Goal: Task Accomplishment & Management: Manage account settings

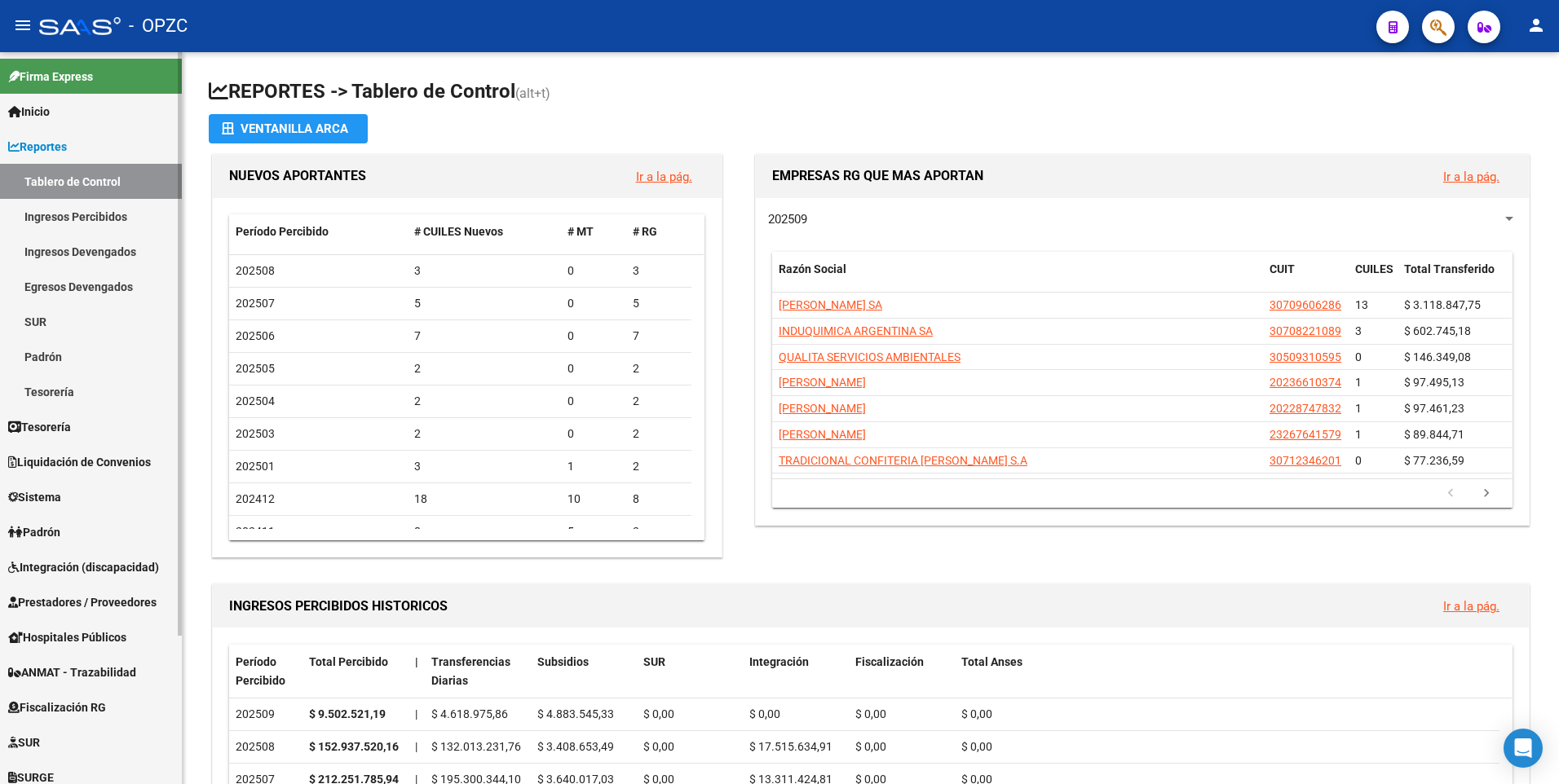
click at [47, 139] on span "Reportes" at bounding box center [37, 147] width 59 height 18
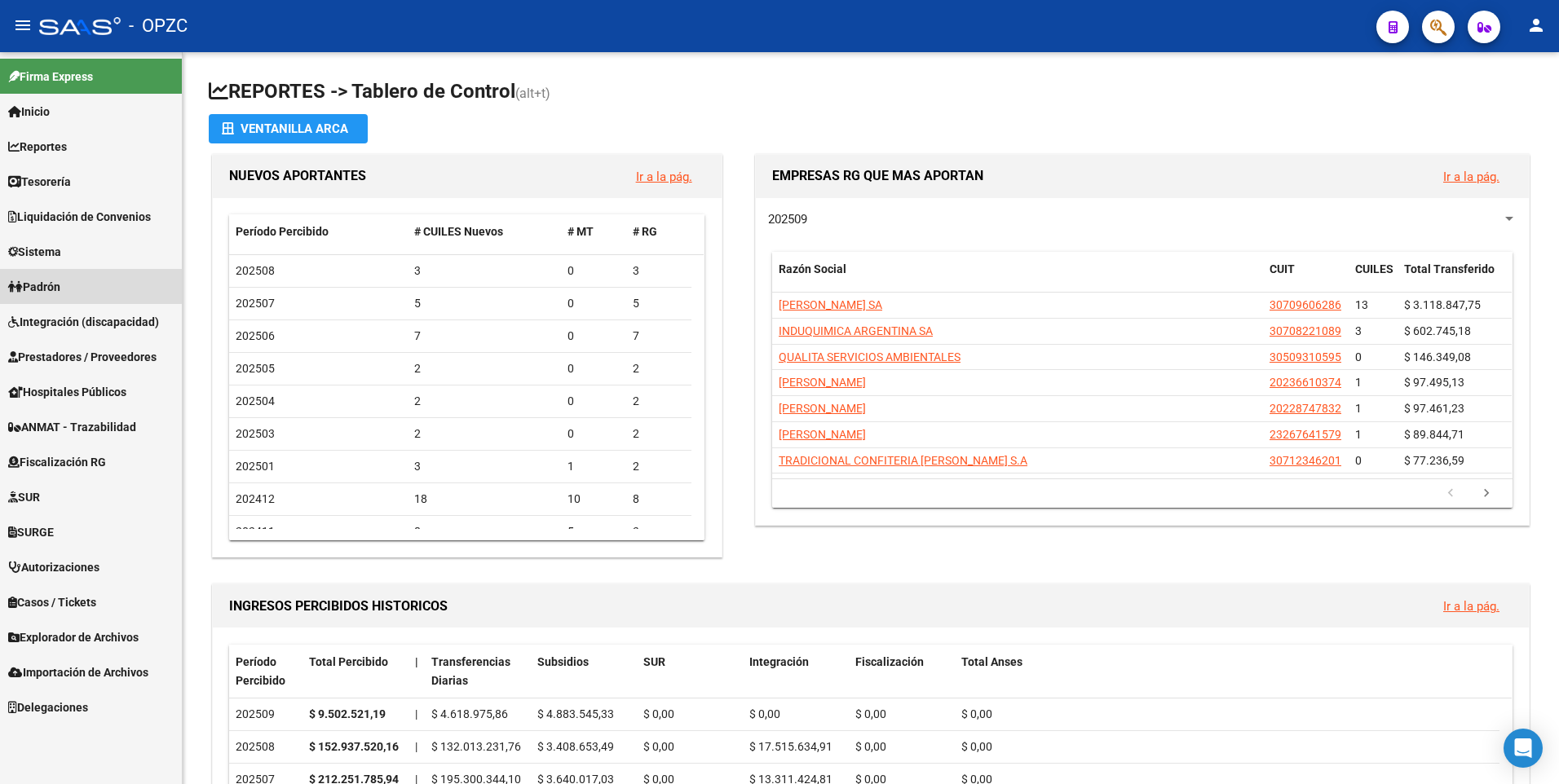
click at [60, 285] on span "Padrón" at bounding box center [34, 287] width 52 height 18
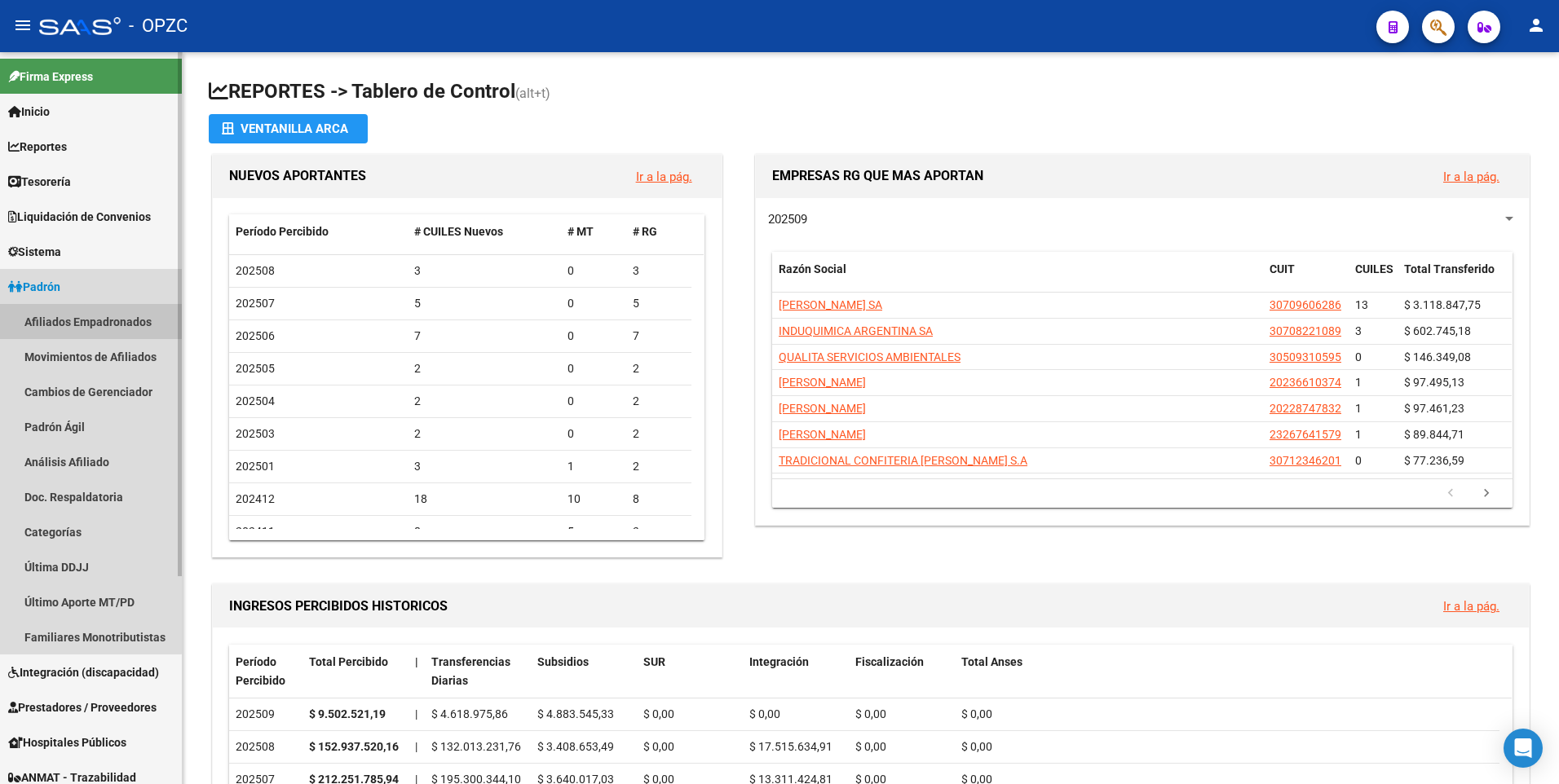
click at [52, 328] on link "Afiliados Empadronados" at bounding box center [91, 321] width 182 height 35
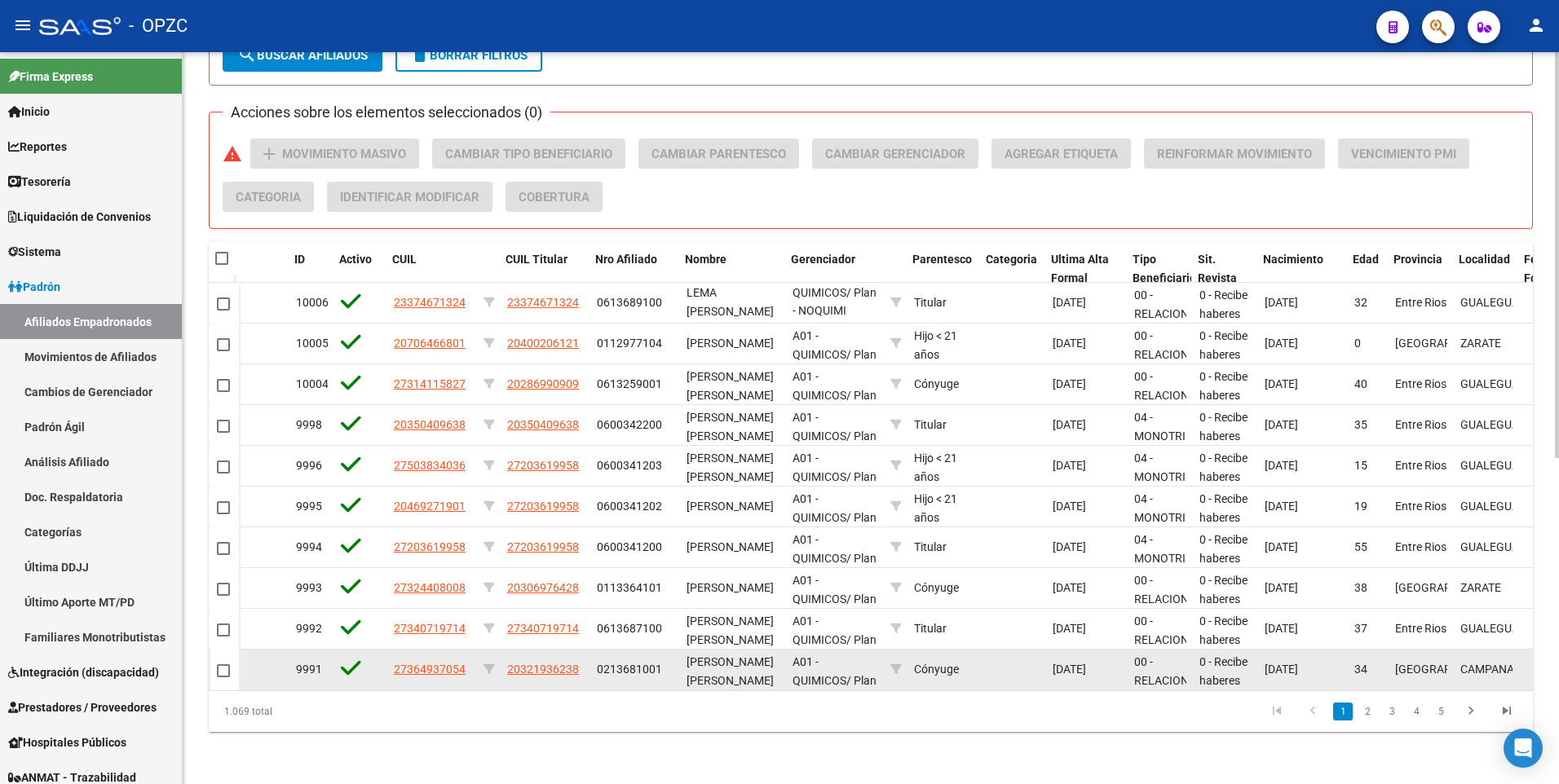
scroll to position [0, 183]
click at [1137, 676] on datatable-body-cell "00 - RELACION DE DEPENDENCIA" at bounding box center [1158, 670] width 65 height 40
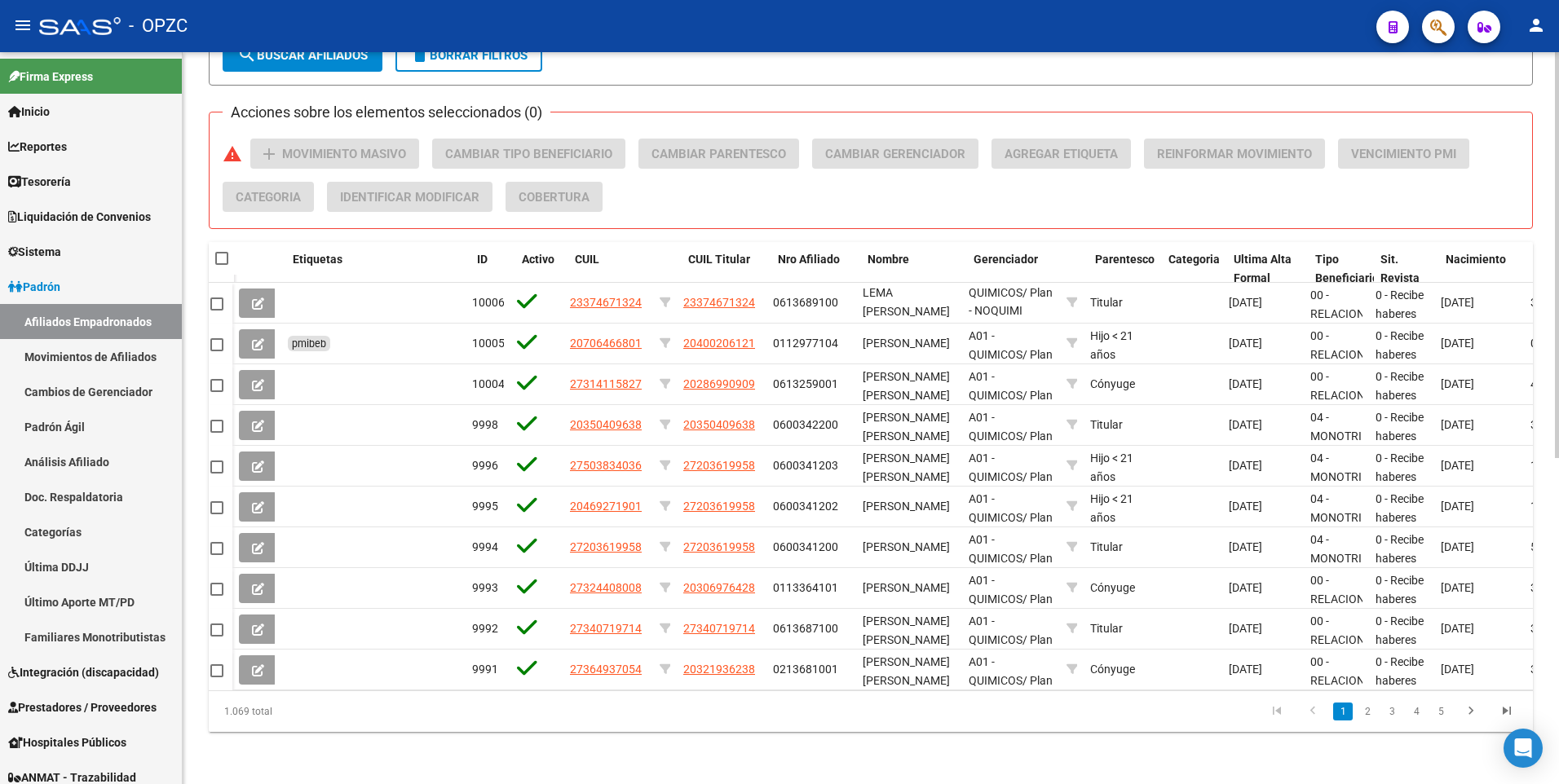
scroll to position [0, 0]
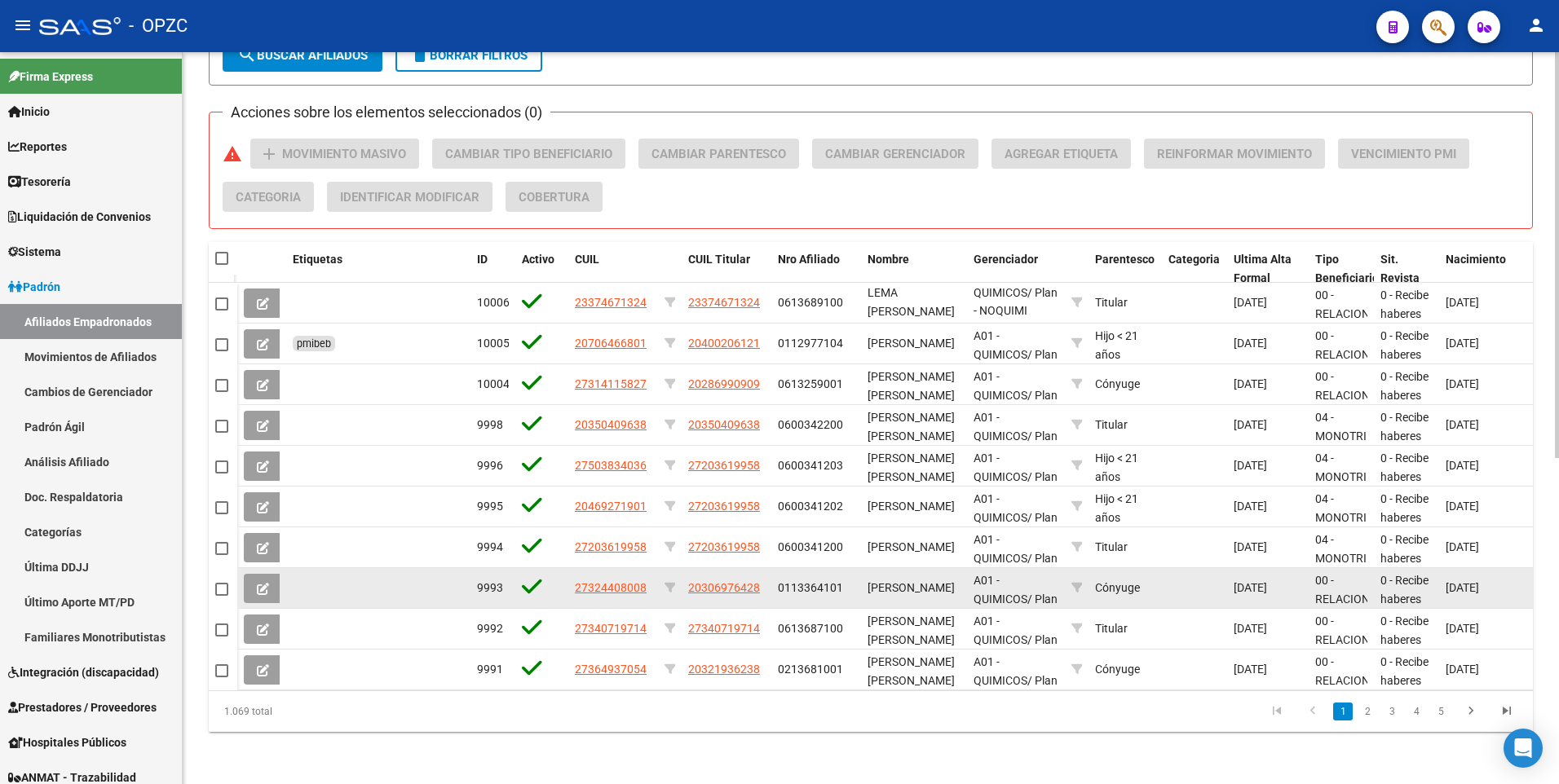
click at [263, 583] on icon at bounding box center [263, 589] width 13 height 13
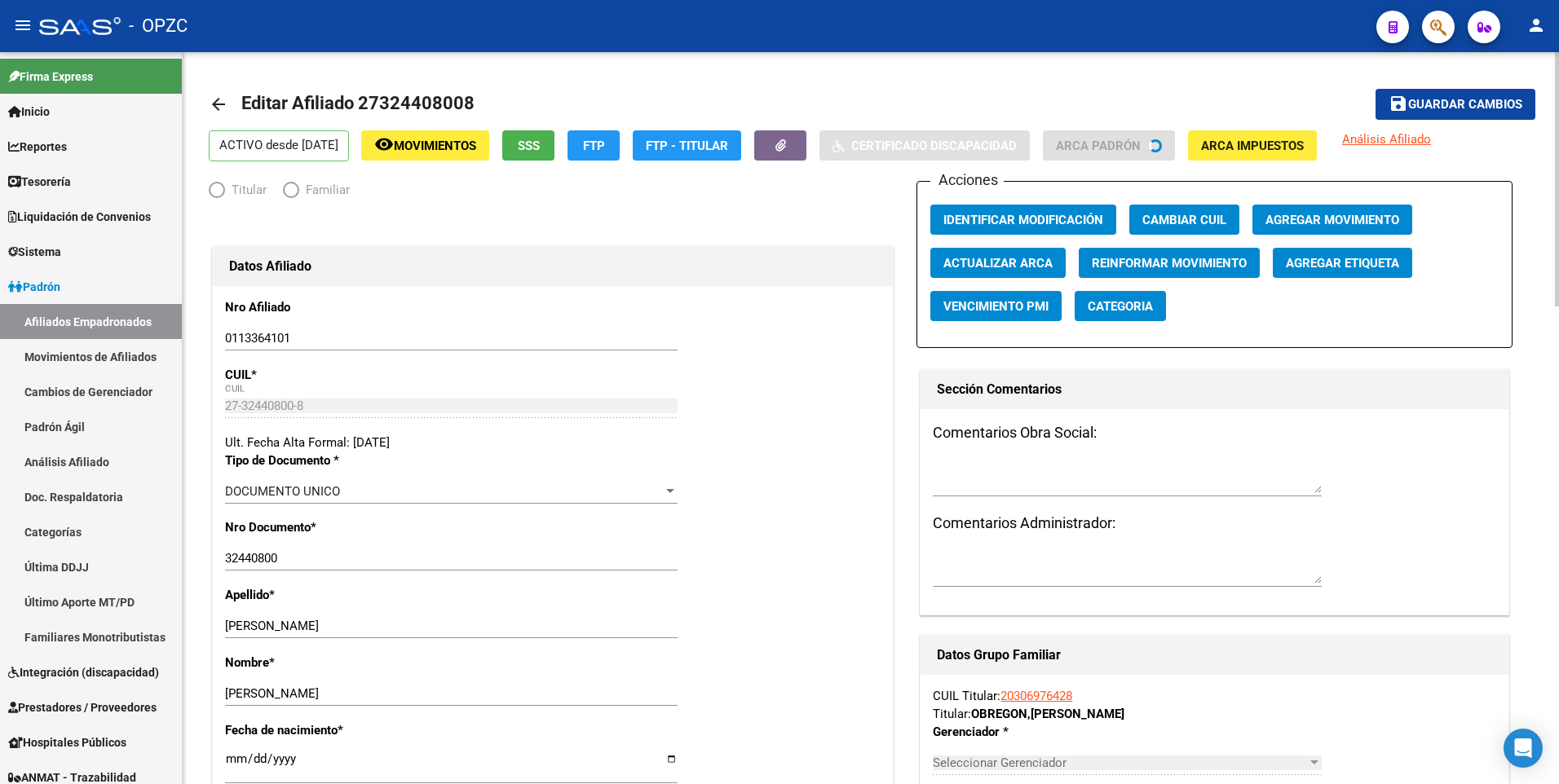
radio input "true"
type input "30-54098462-6"
click at [219, 103] on mat-icon "arrow_back" at bounding box center [219, 105] width 20 height 20
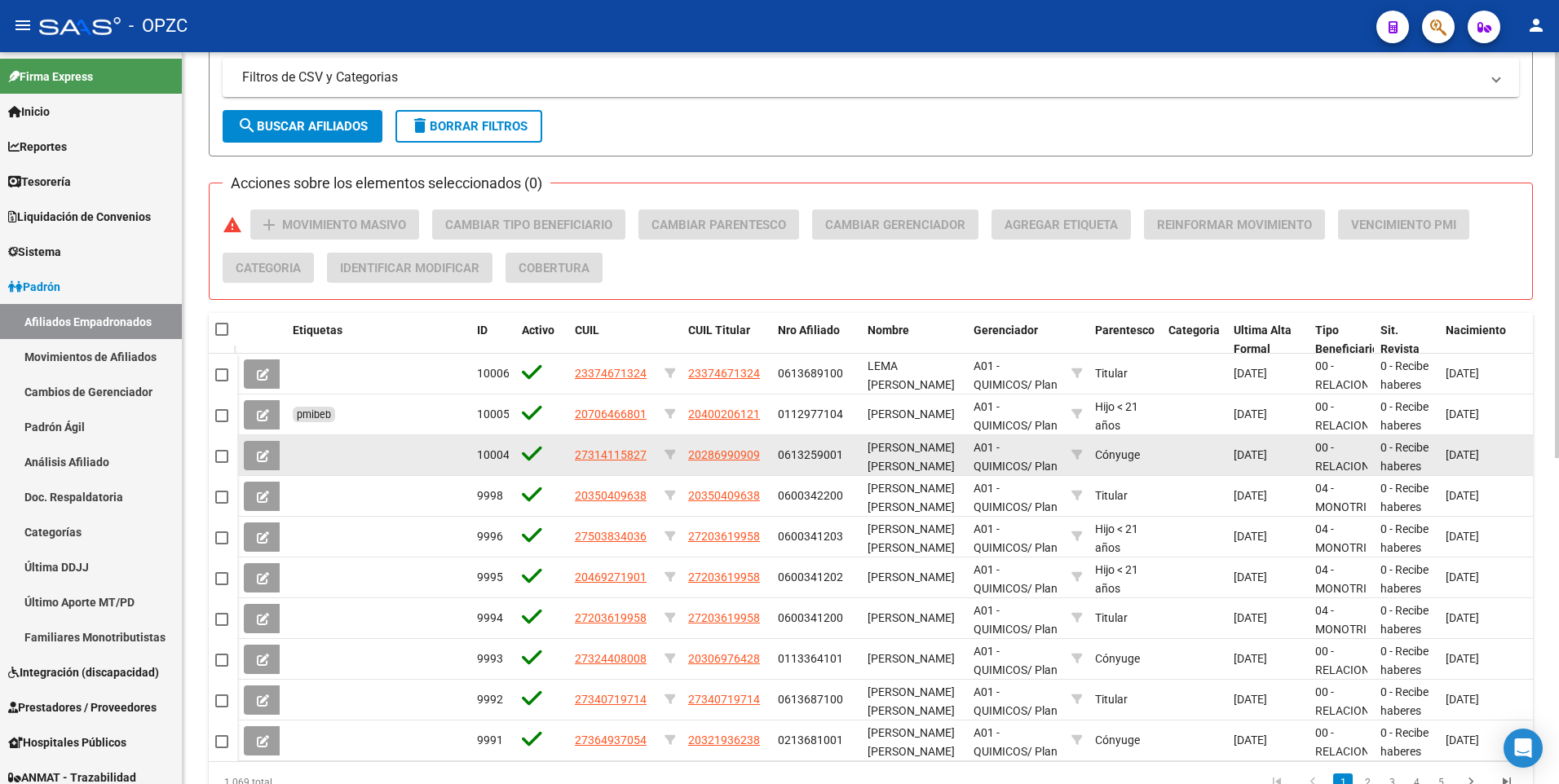
scroll to position [587, 0]
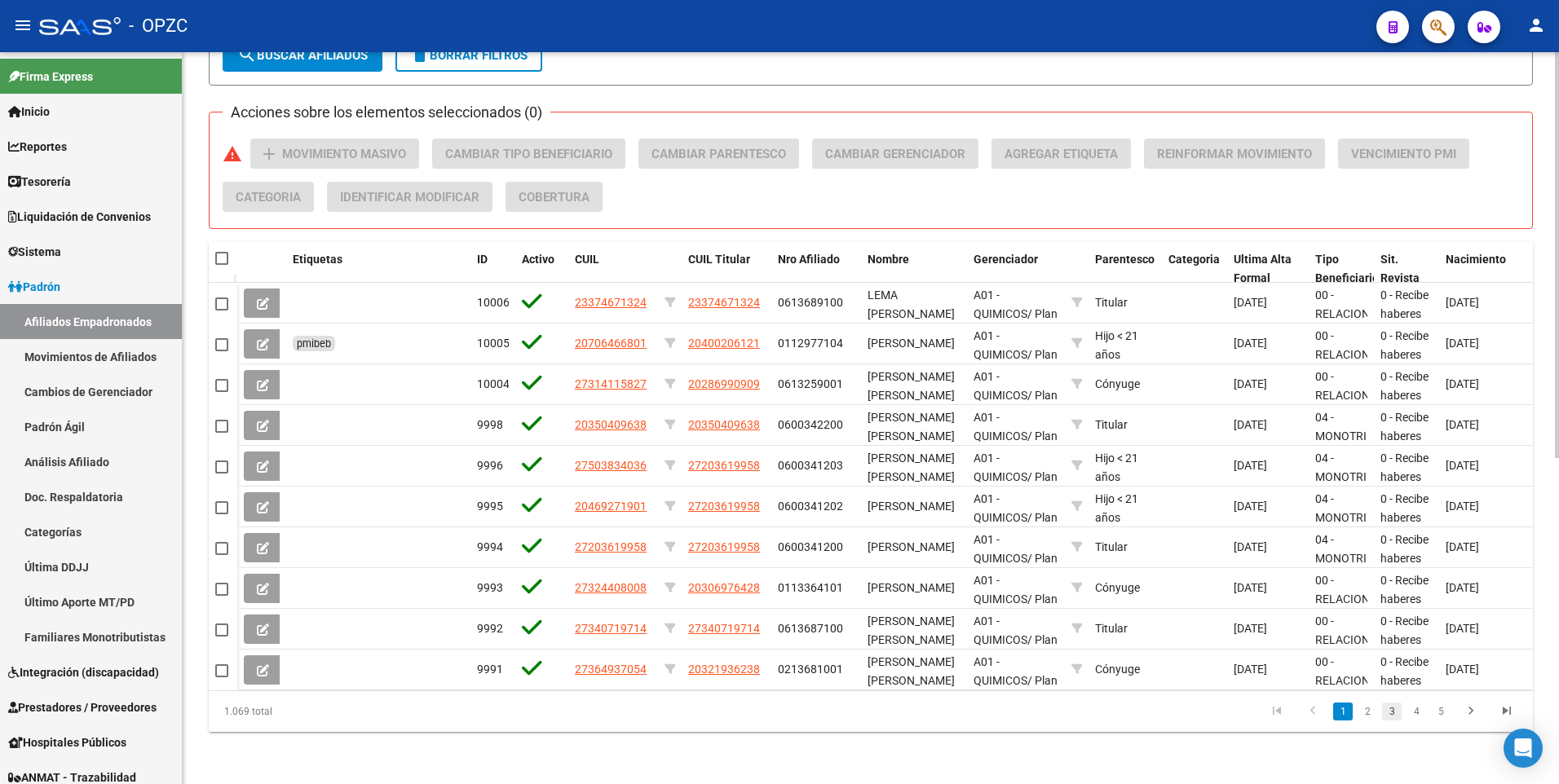
click at [1394, 709] on link "3" at bounding box center [1391, 712] width 20 height 18
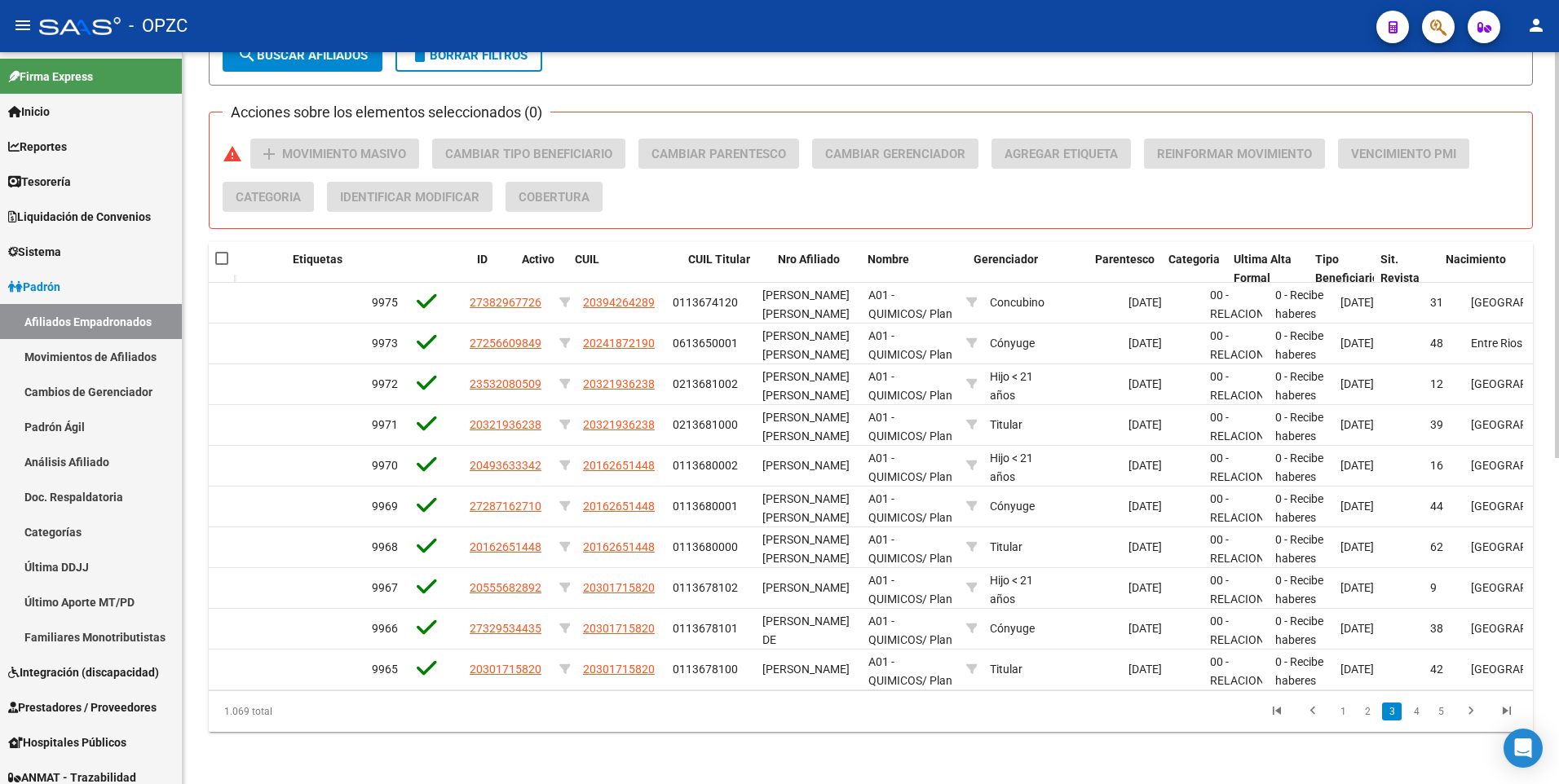
scroll to position [0, 0]
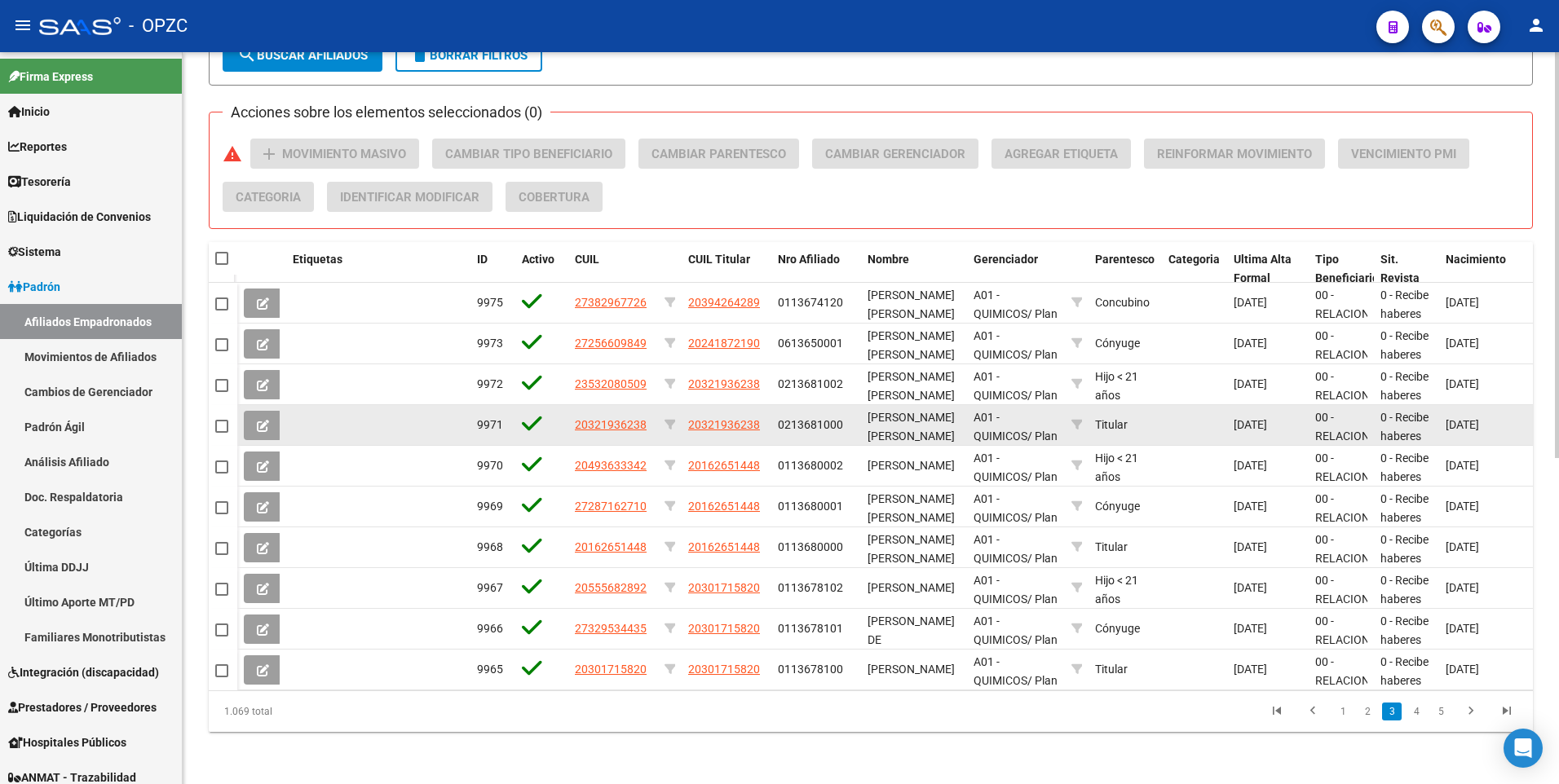
click at [255, 413] on button at bounding box center [263, 425] width 39 height 30
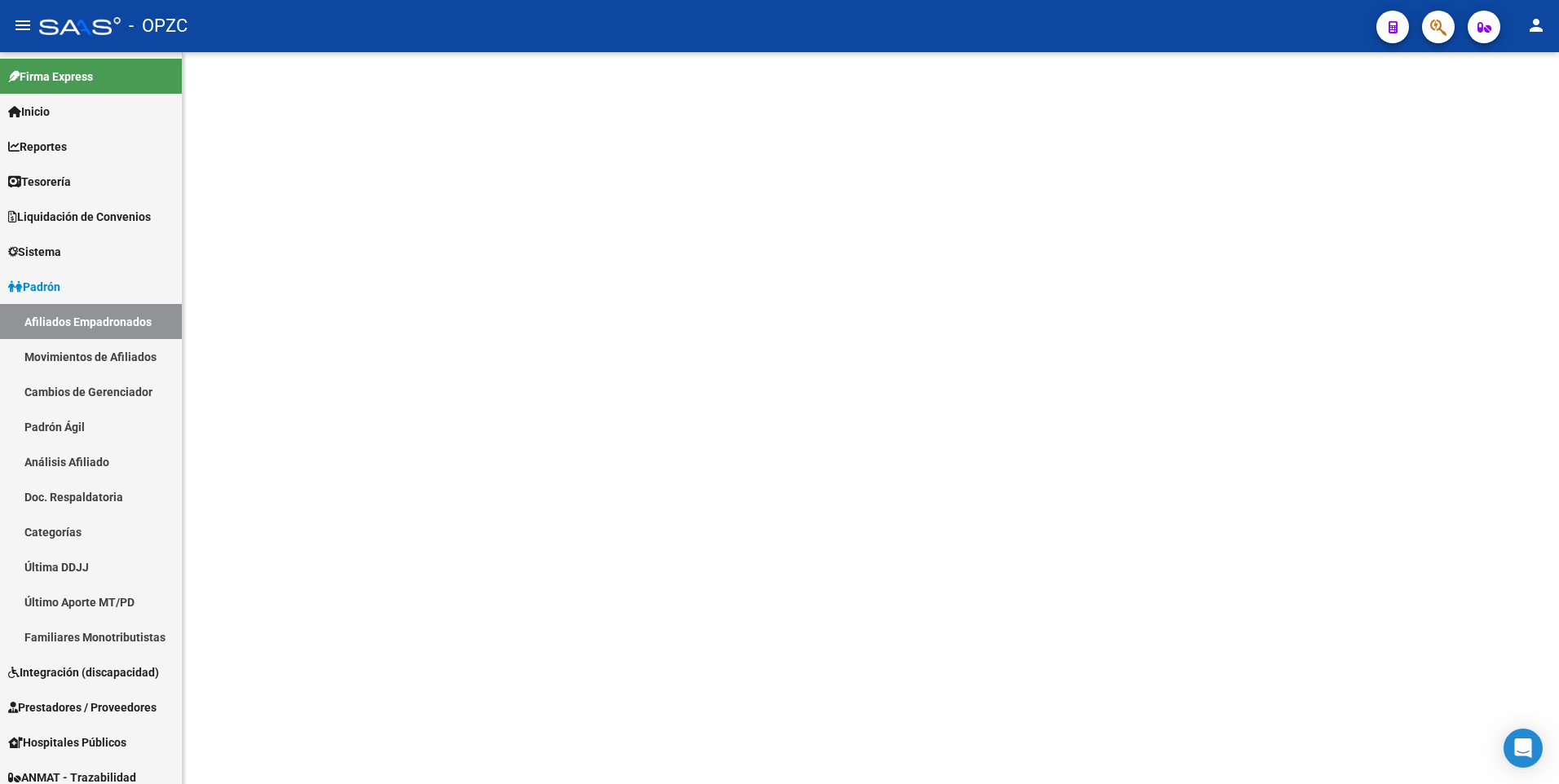
click at [255, 413] on mat-sidenav-content at bounding box center [871, 418] width 1376 height 732
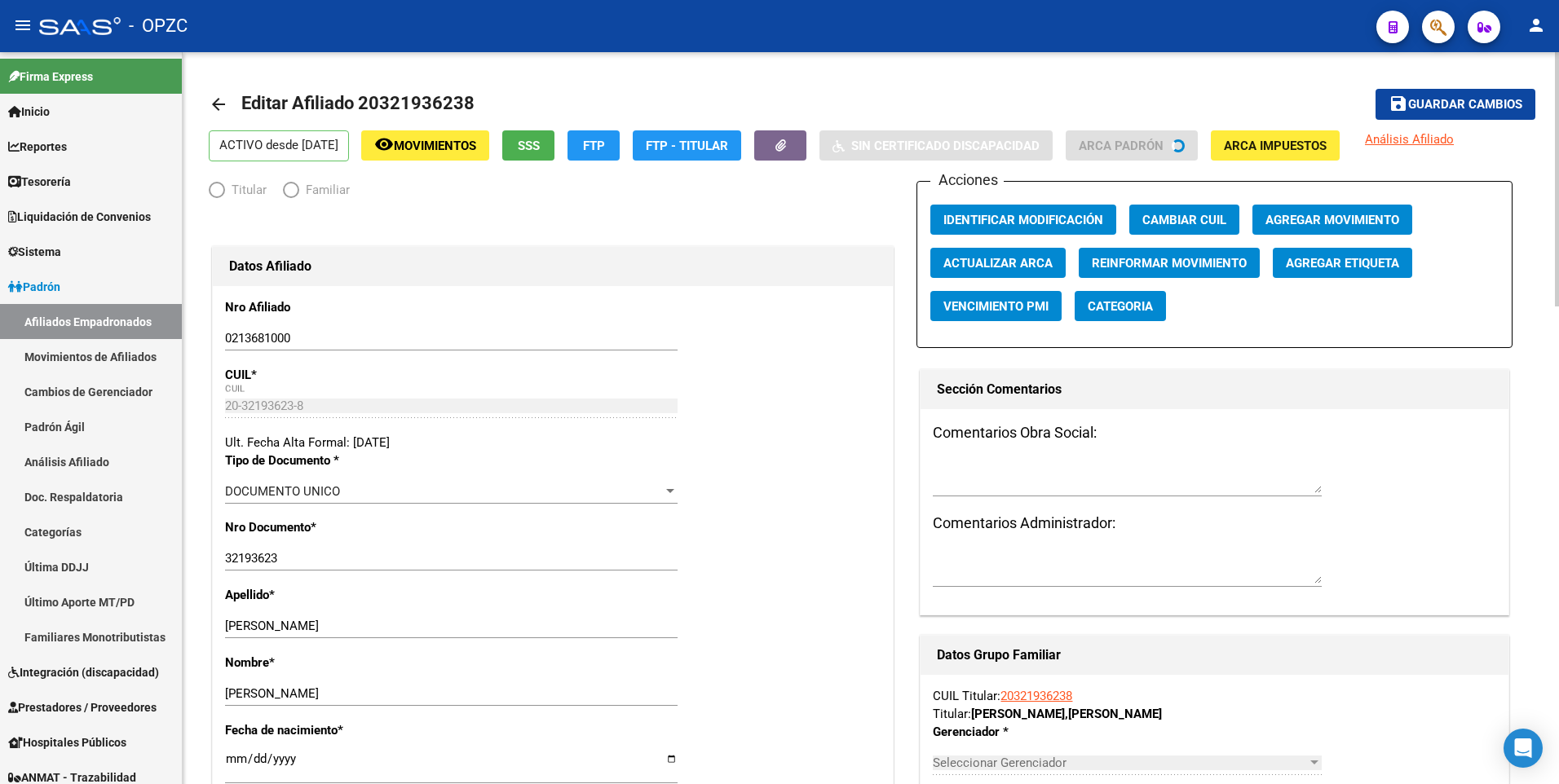
radio input "true"
type input "30-50424922-7"
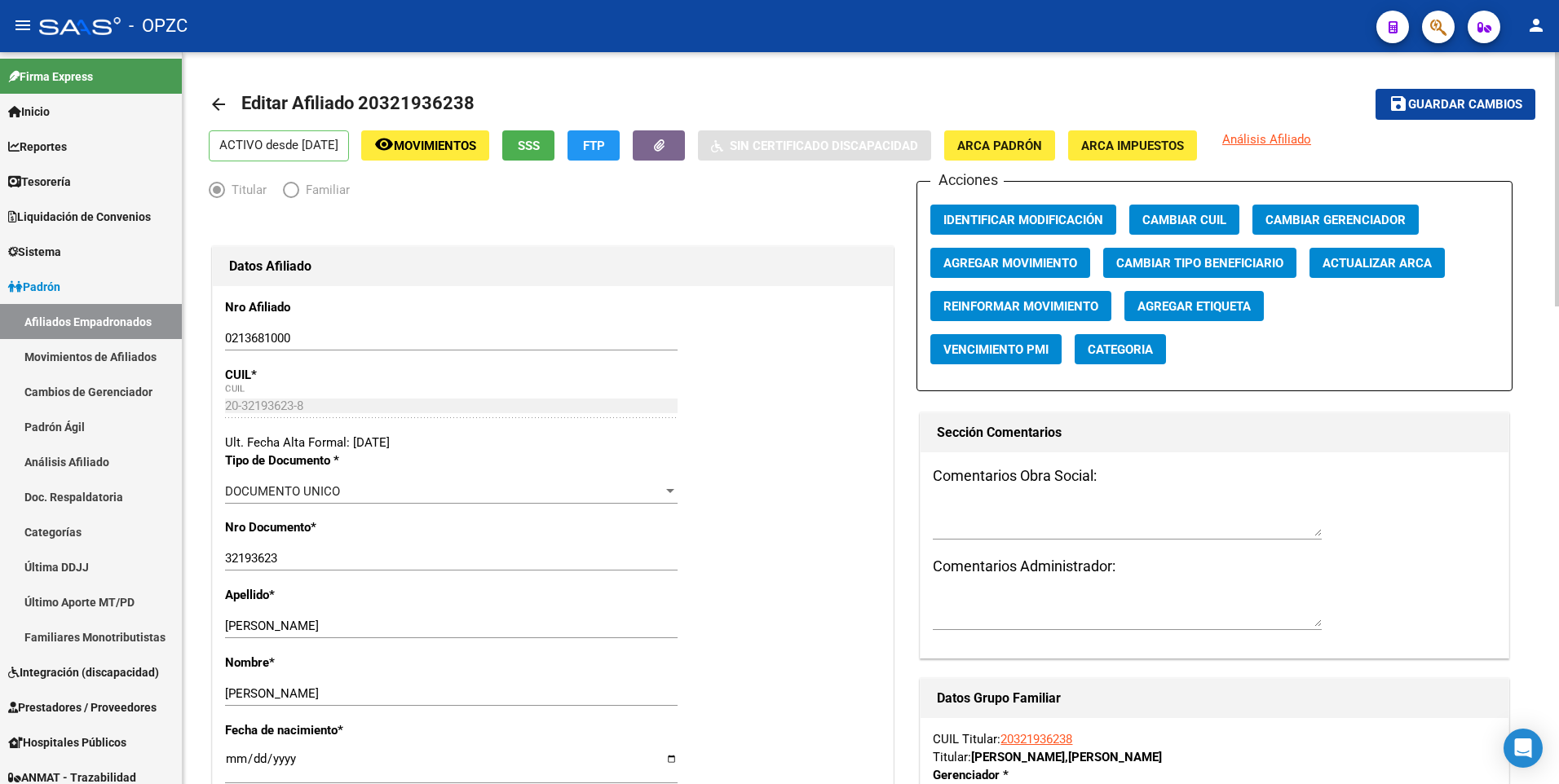
click at [223, 103] on mat-icon "arrow_back" at bounding box center [219, 105] width 20 height 20
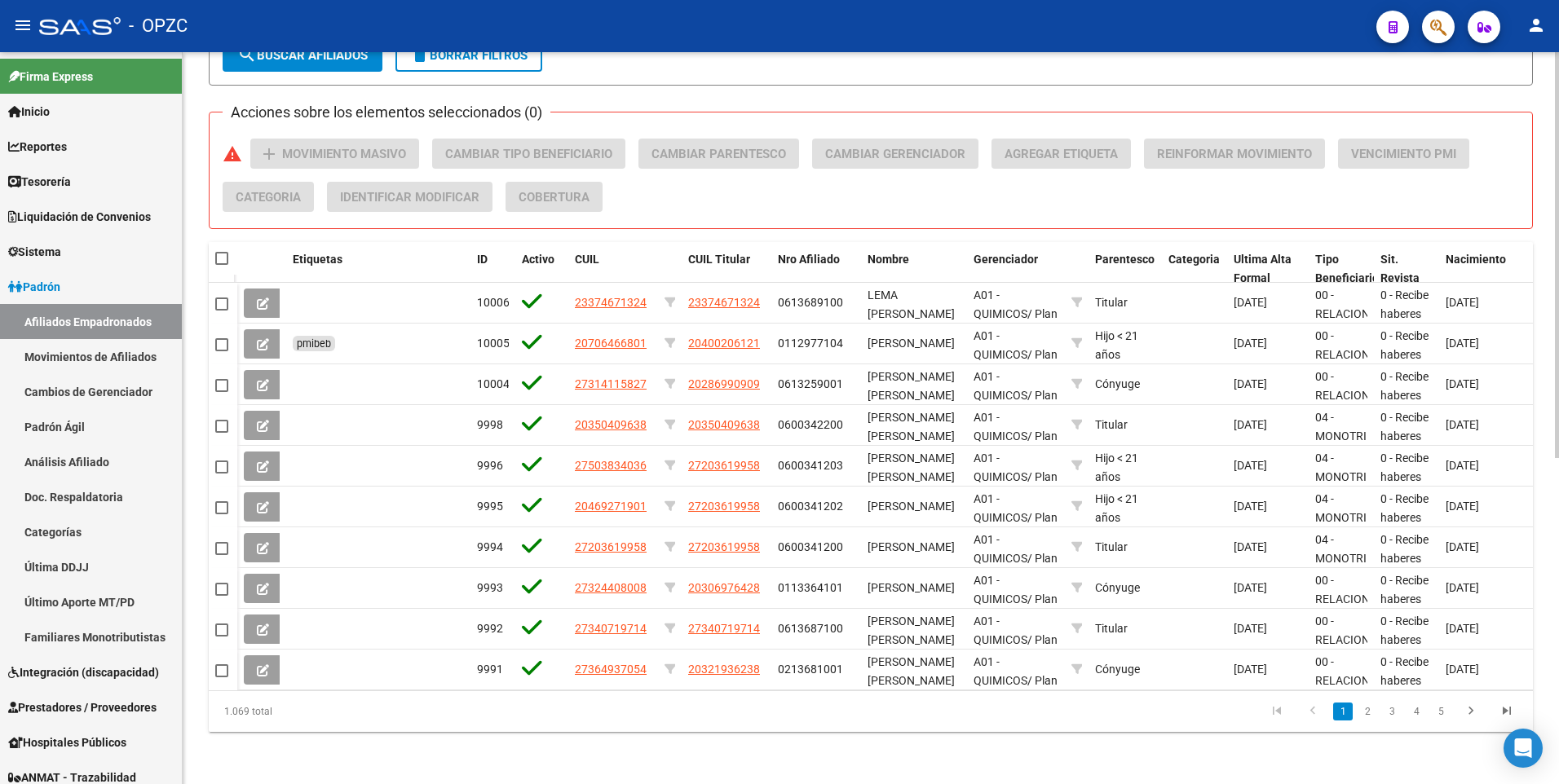
scroll to position [587, 0]
click at [1413, 708] on link "4" at bounding box center [1417, 712] width 20 height 18
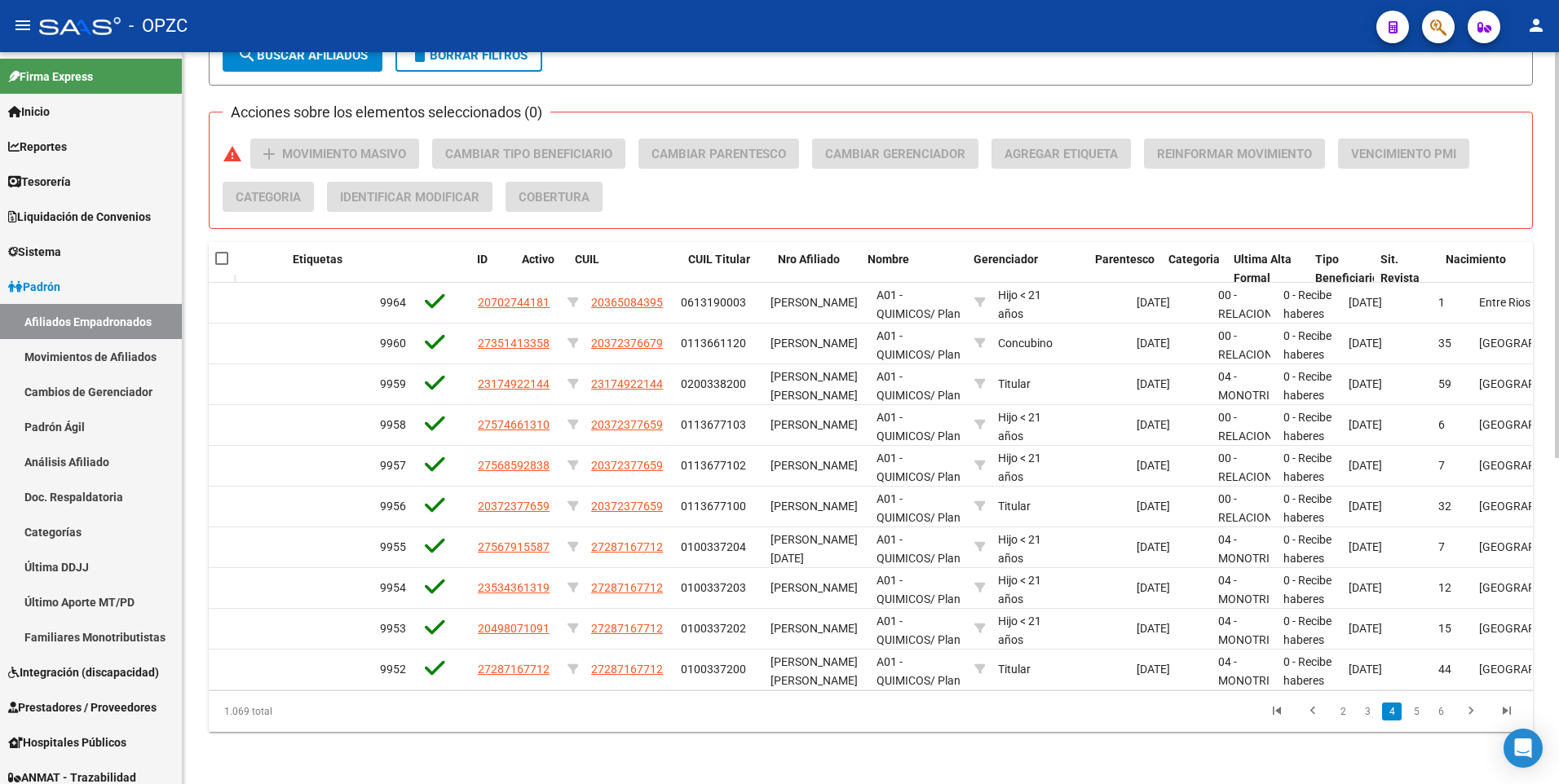
scroll to position [0, 0]
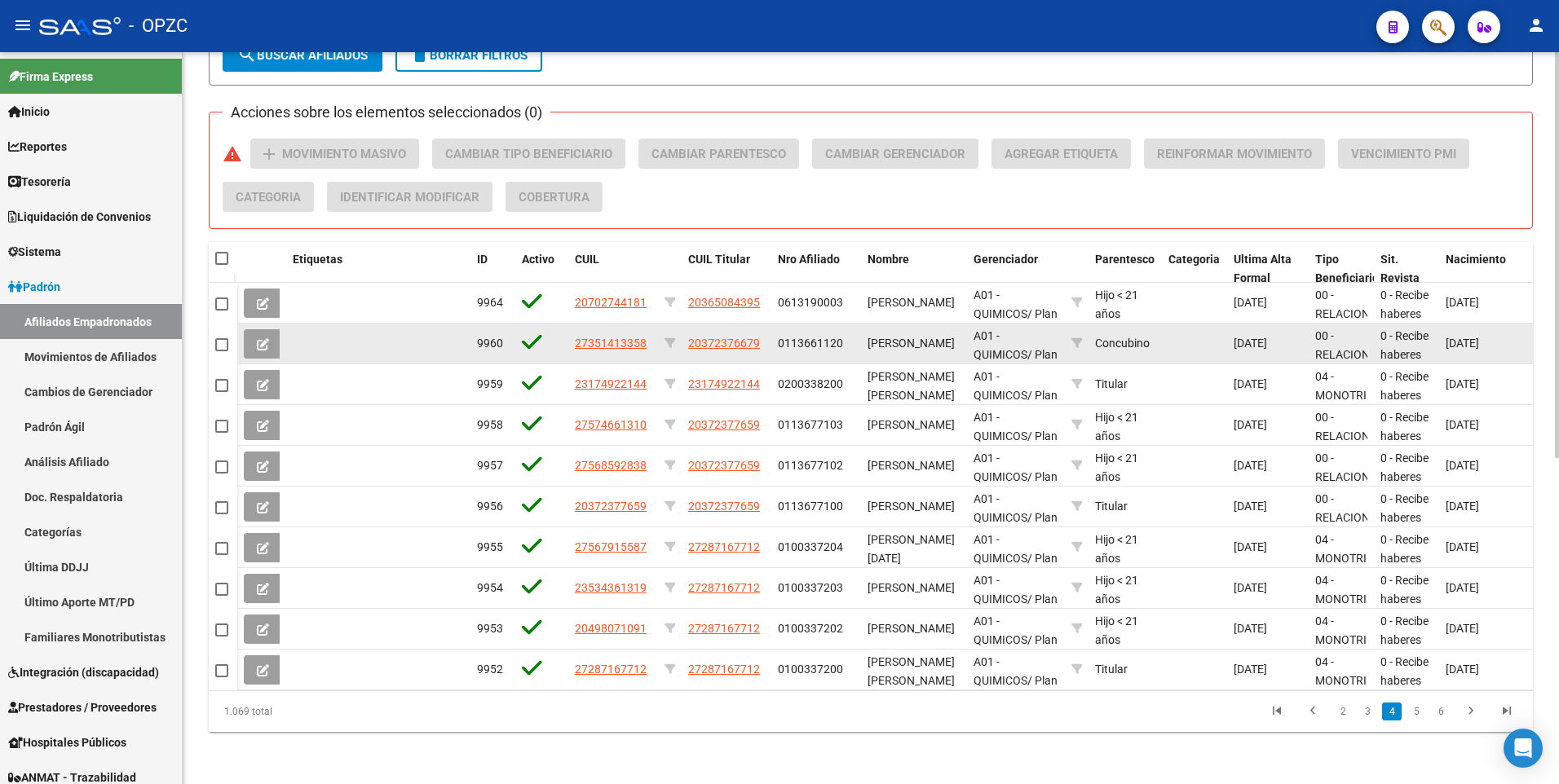
click at [266, 338] on icon at bounding box center [263, 344] width 13 height 13
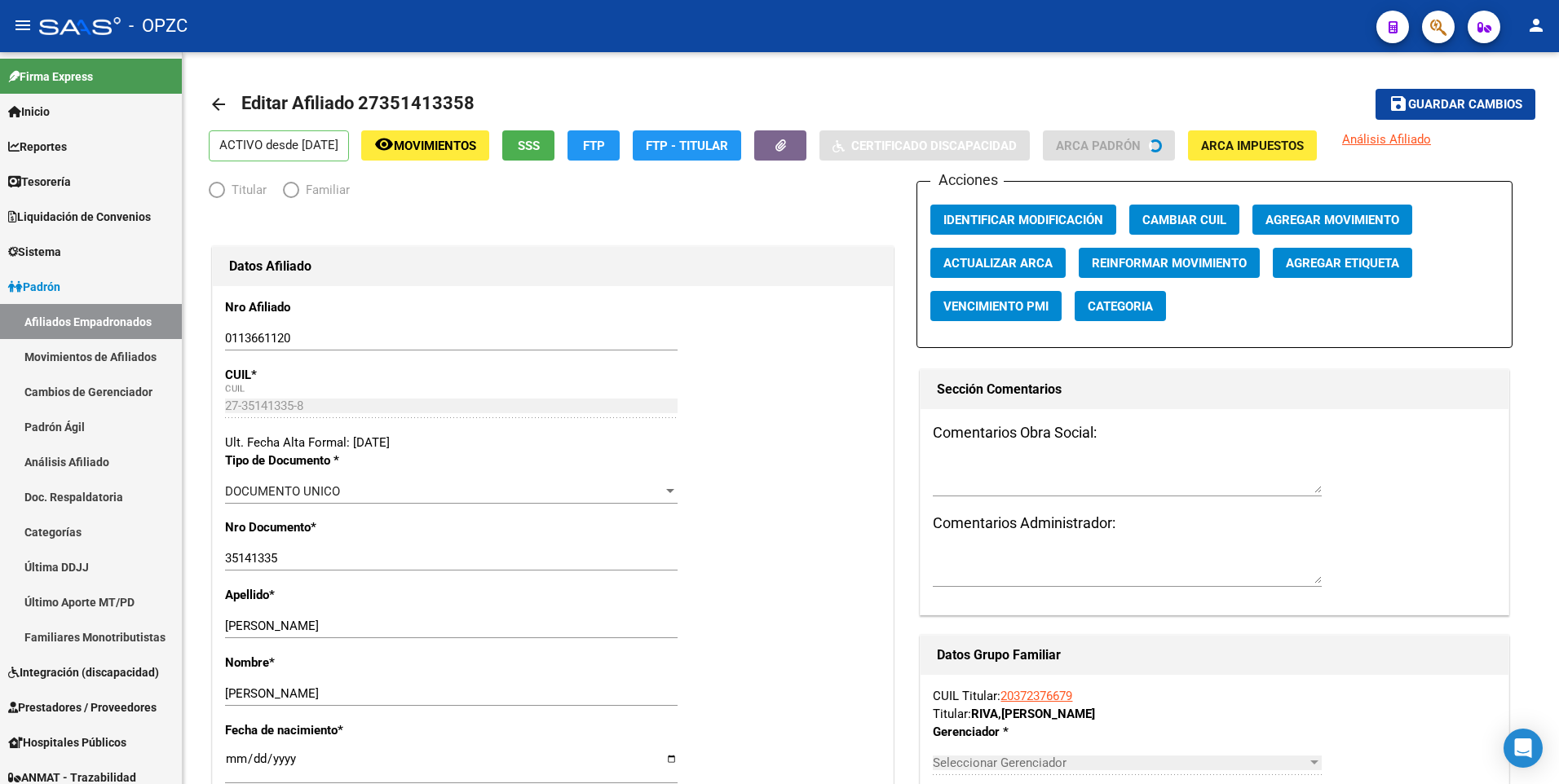
radio input "true"
type input "30-55081599-7"
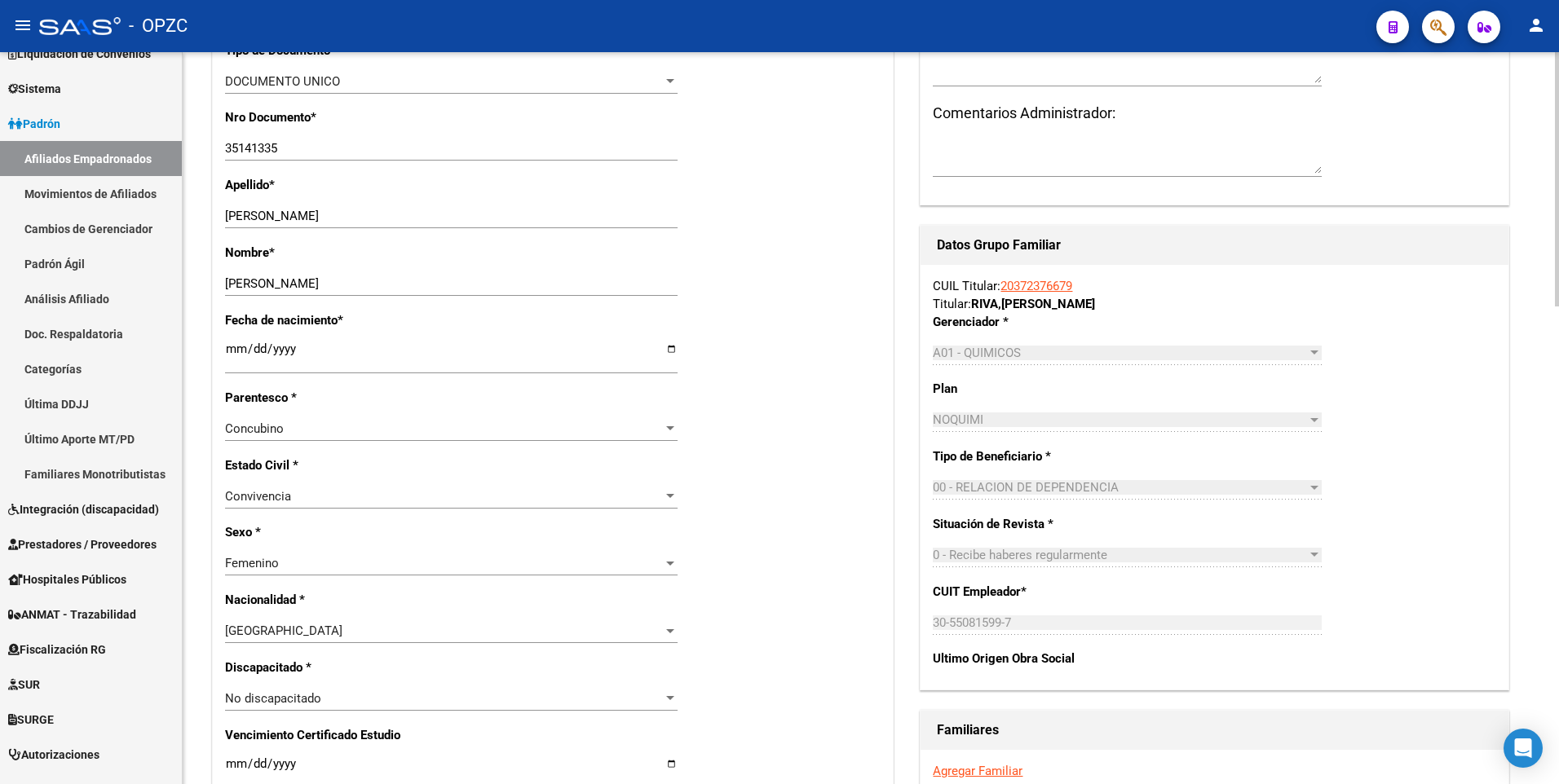
scroll to position [407, 0]
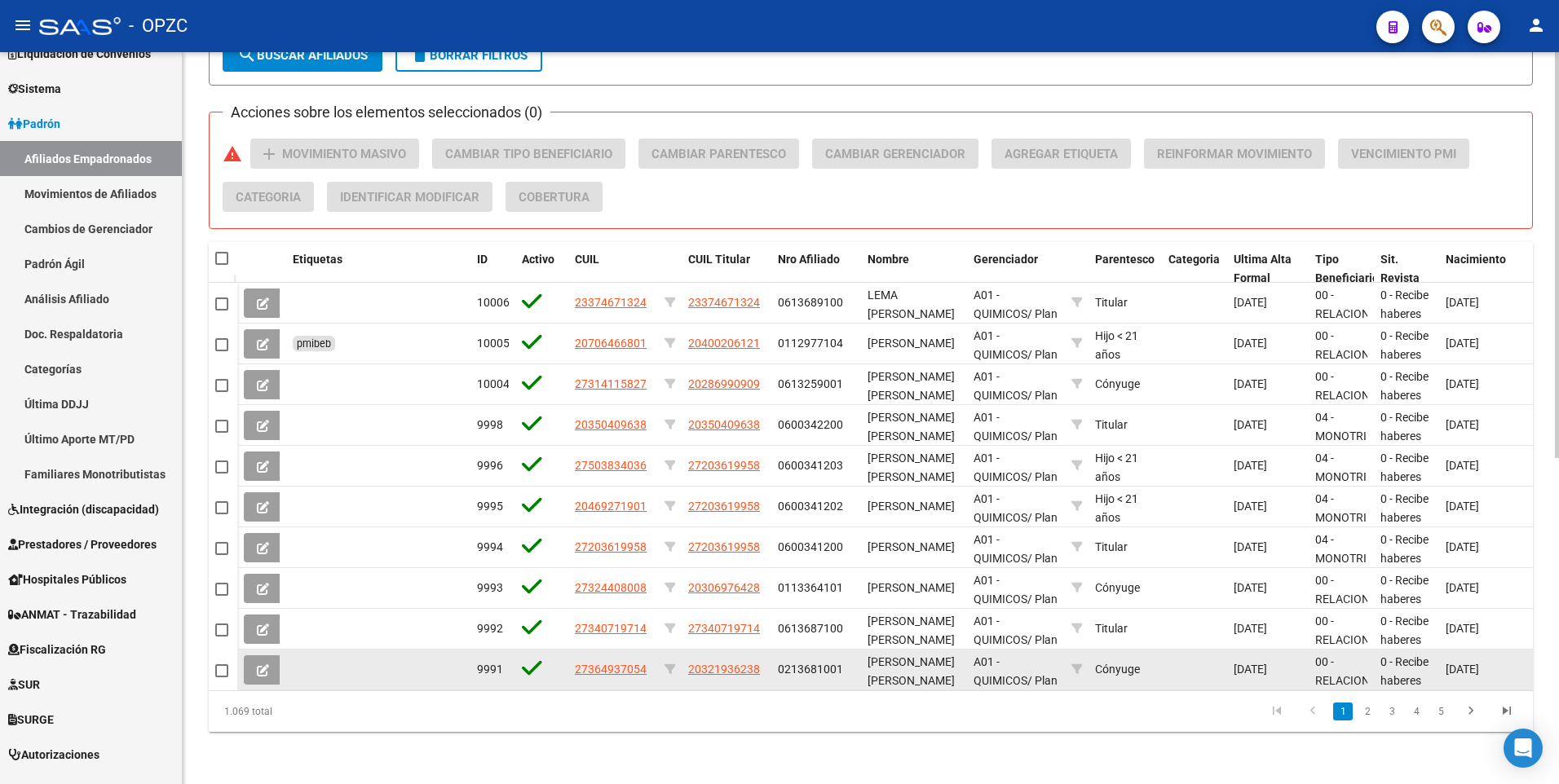
scroll to position [587, 0]
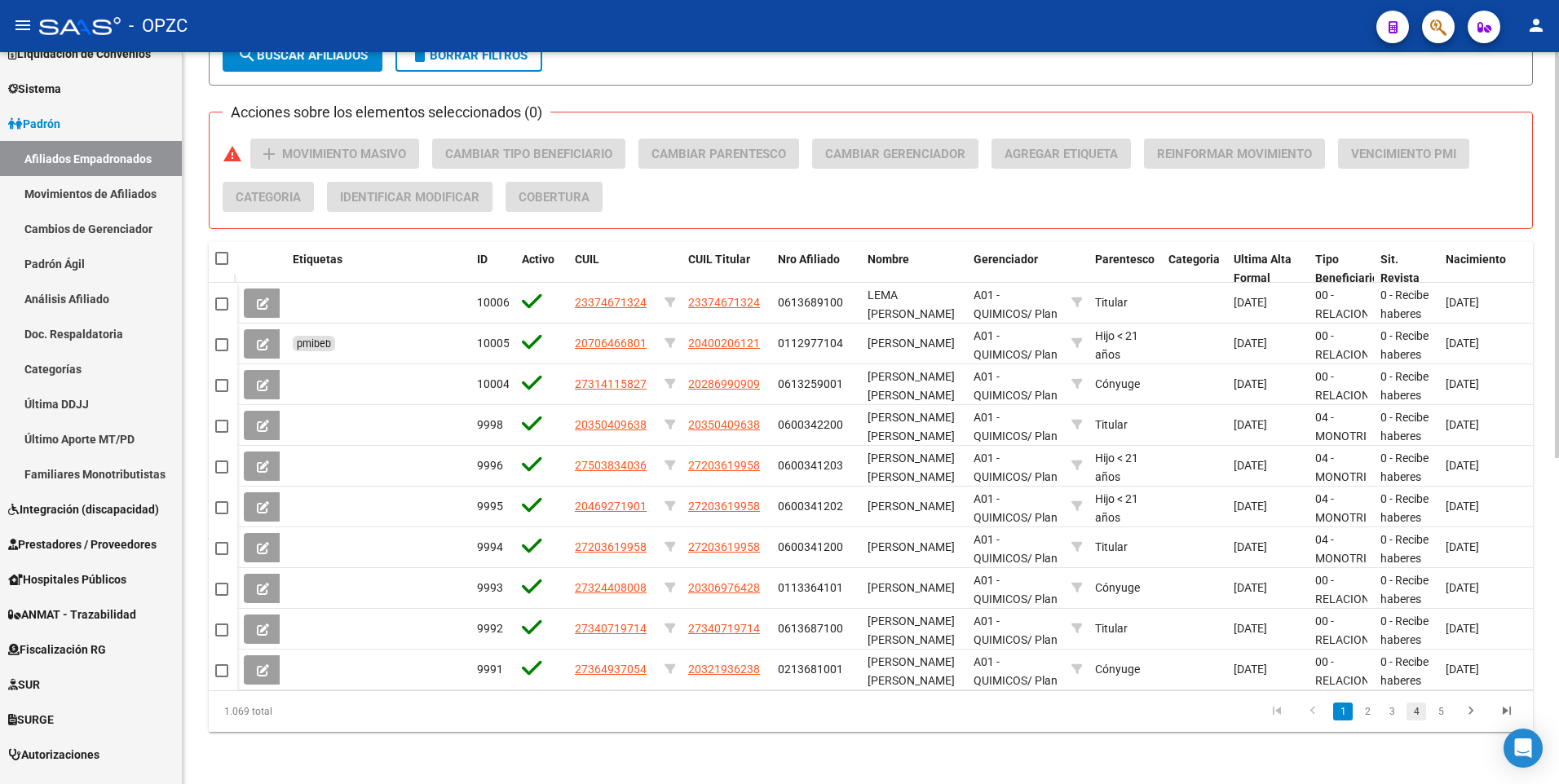
click at [1416, 716] on link "4" at bounding box center [1417, 712] width 20 height 18
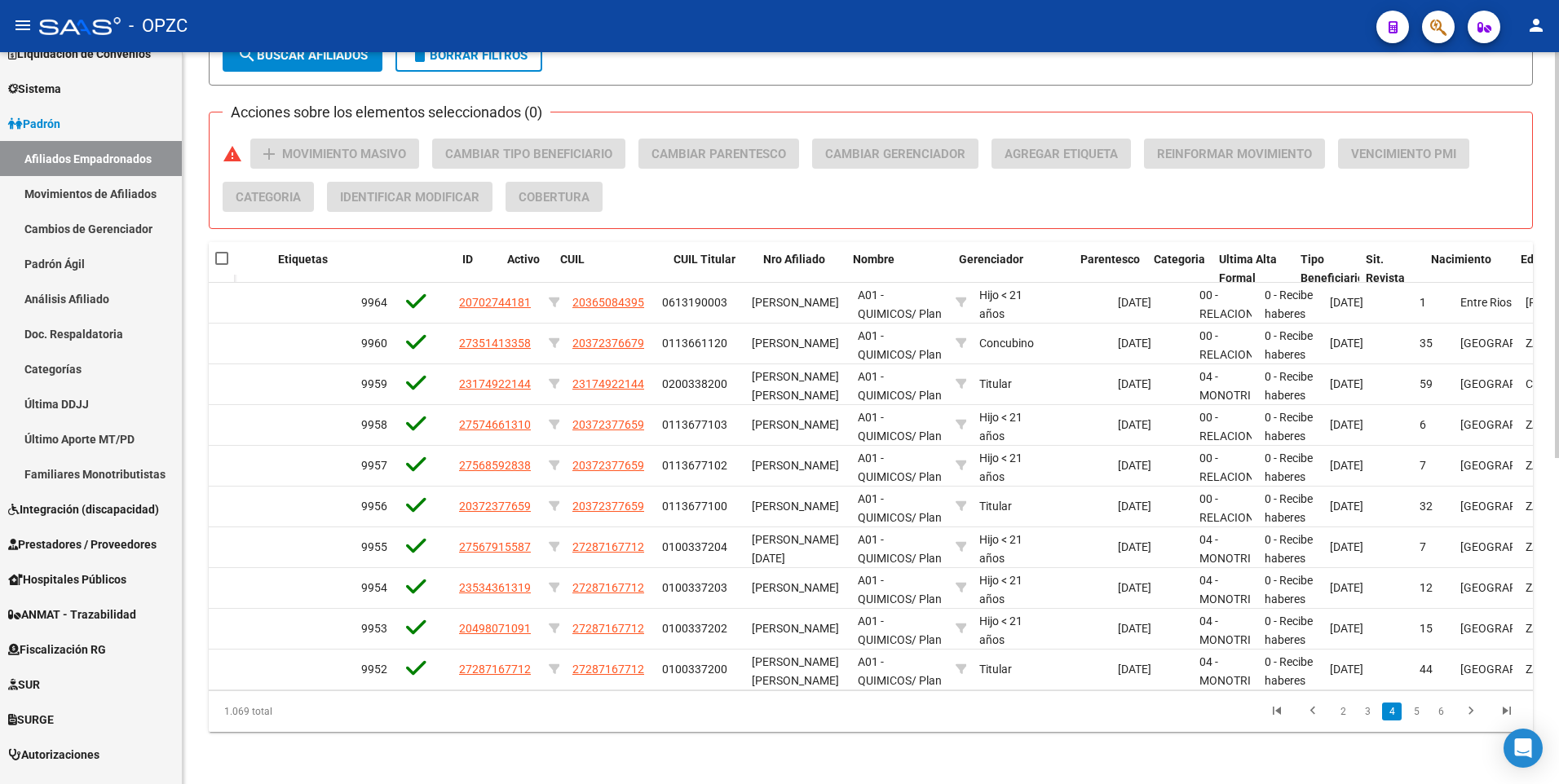
scroll to position [0, 0]
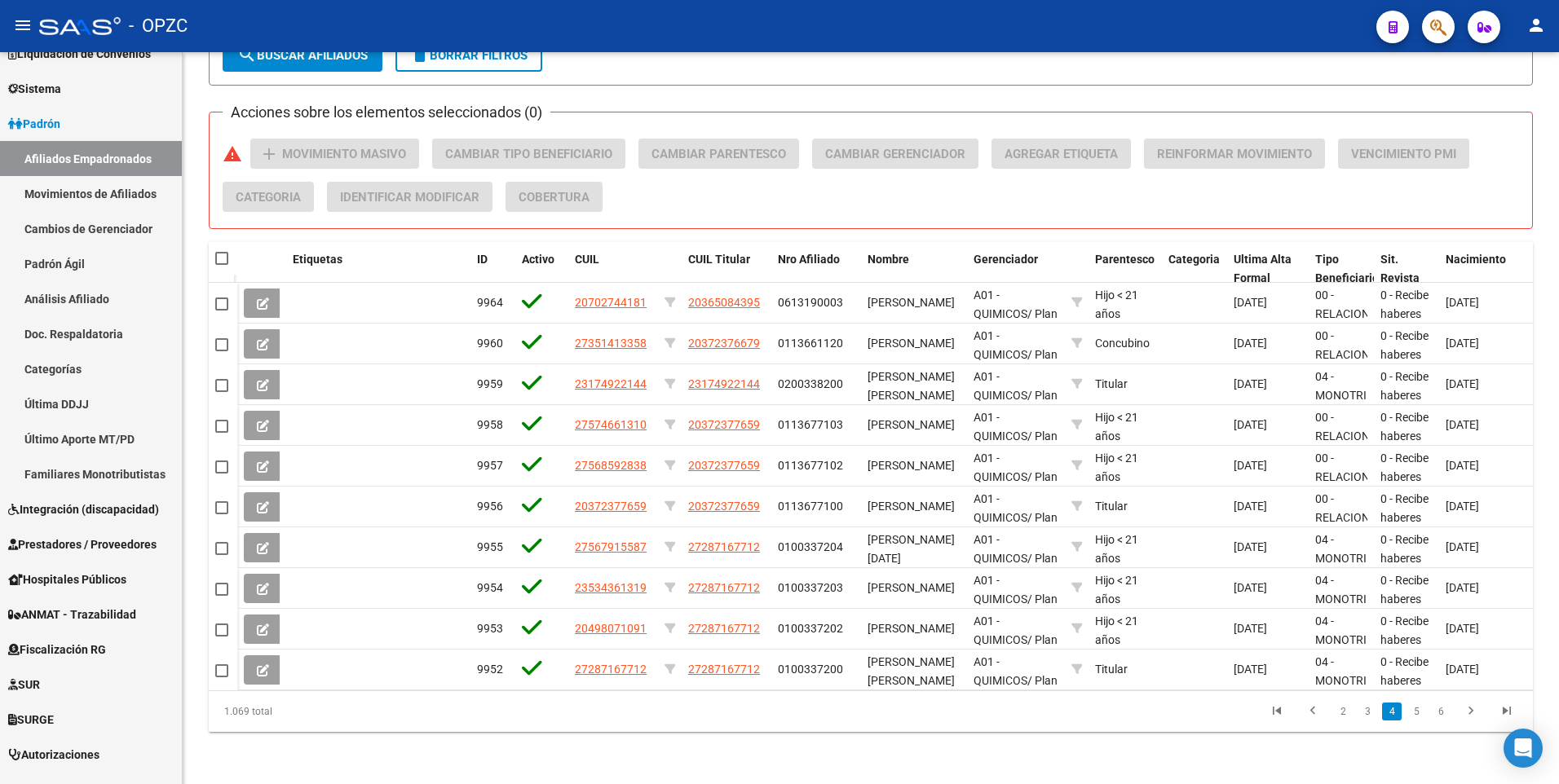
click at [265, 664] on icon at bounding box center [263, 670] width 13 height 13
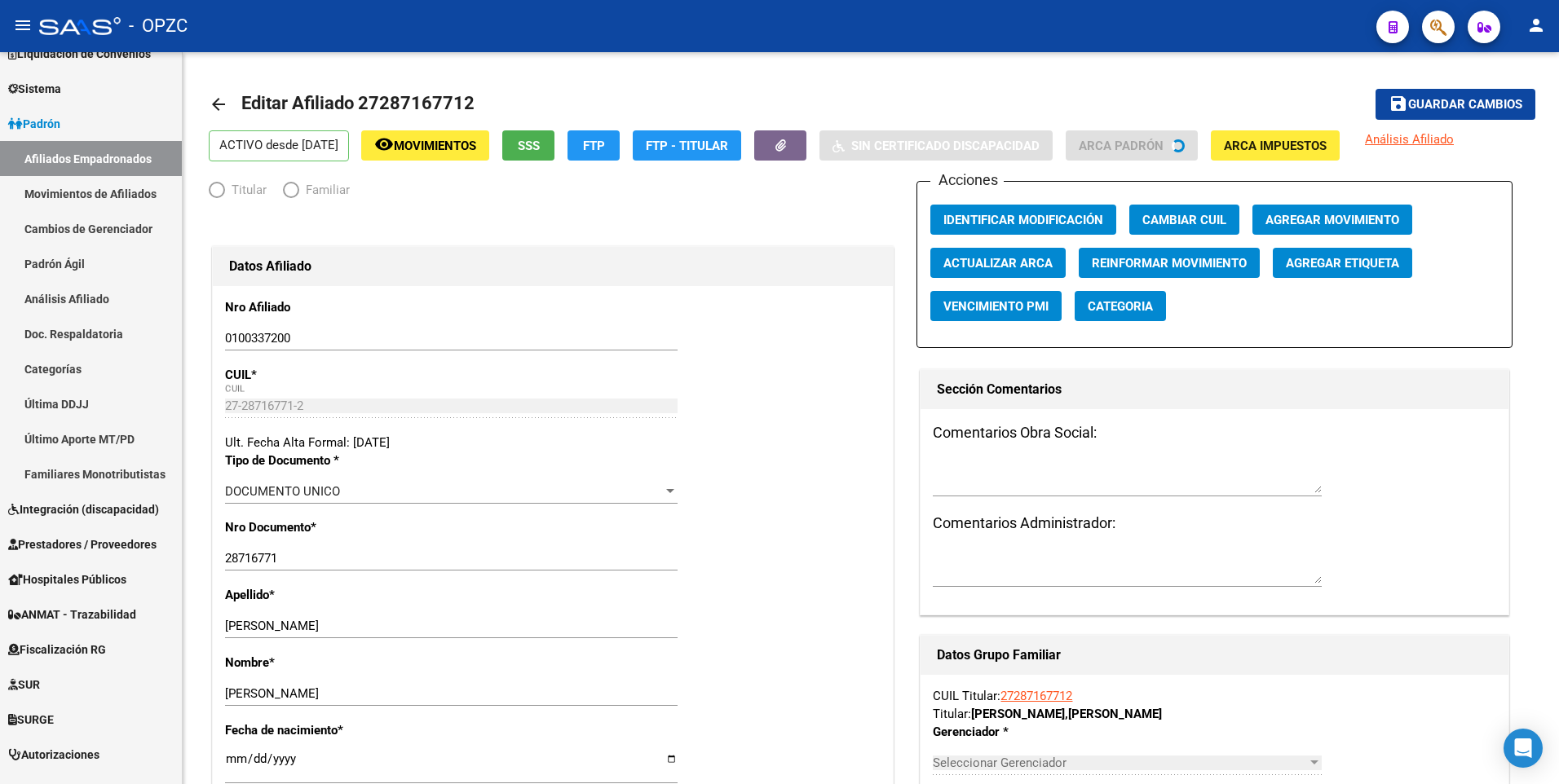
radio input "true"
type input "27-28716771-2"
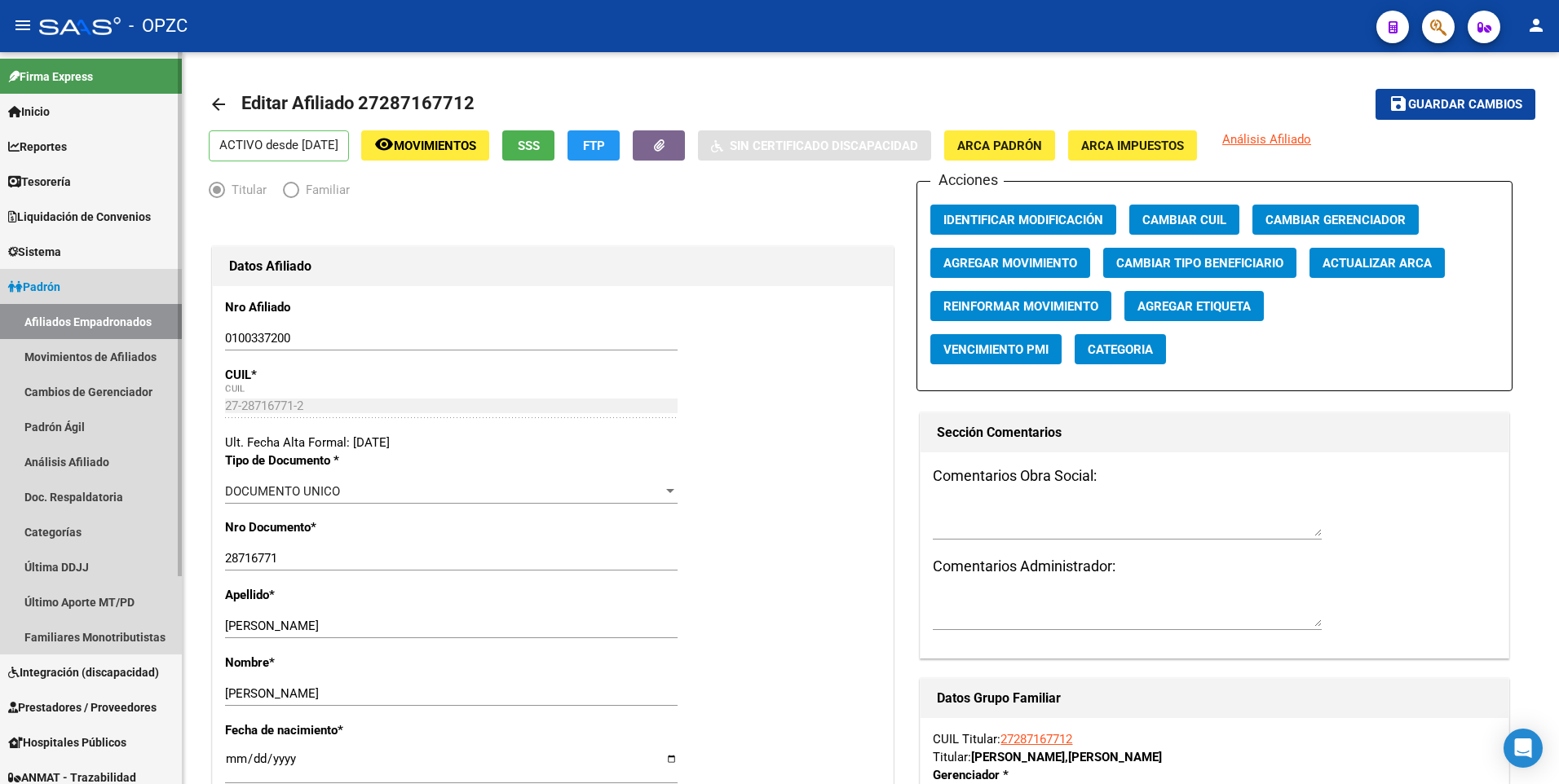
click at [133, 320] on link "Afiliados Empadronados" at bounding box center [91, 321] width 182 height 35
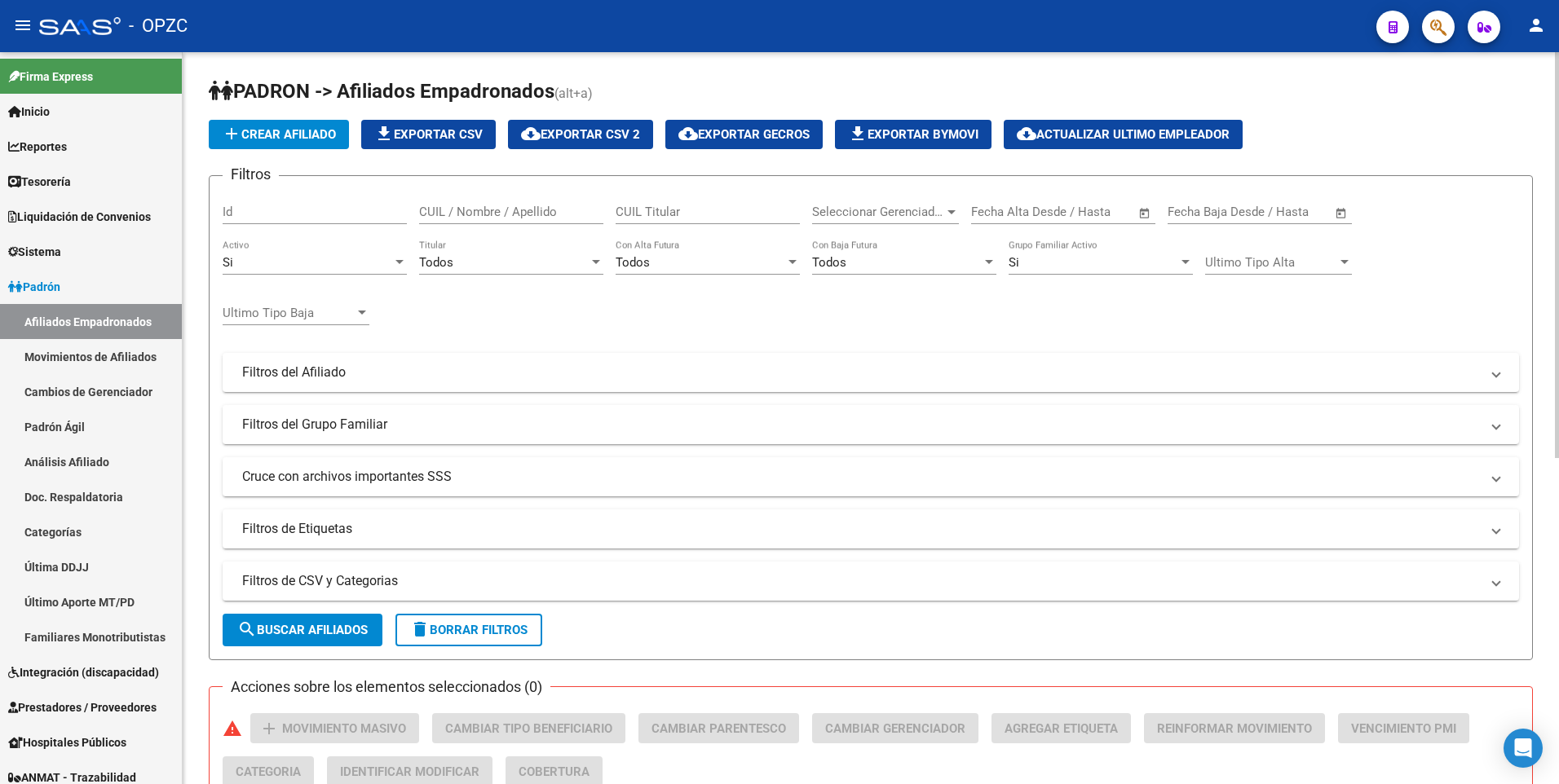
click at [534, 212] on input "CUIL / Nombre / Apellido" at bounding box center [511, 212] width 184 height 14
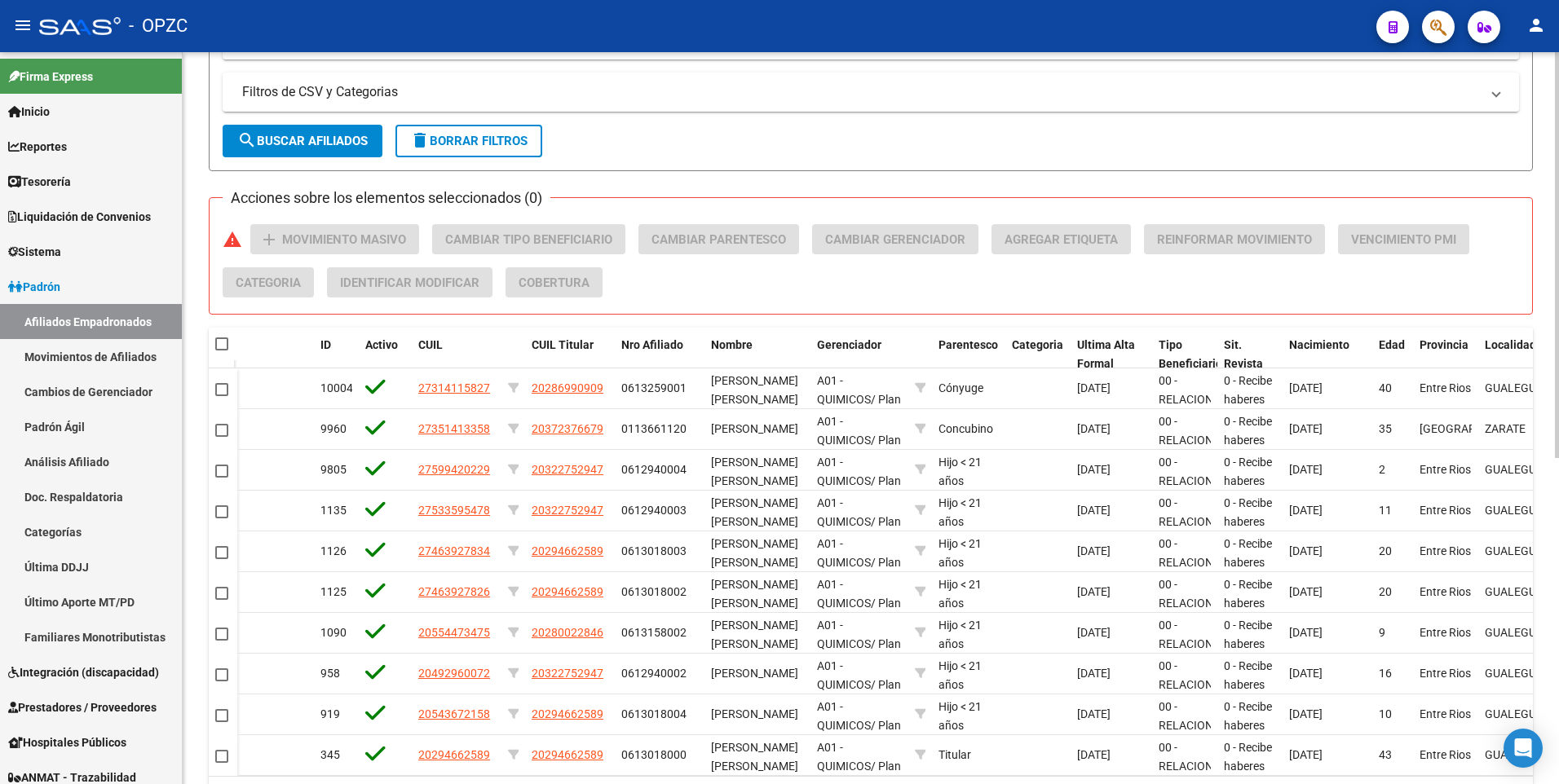
scroll to position [0, 162]
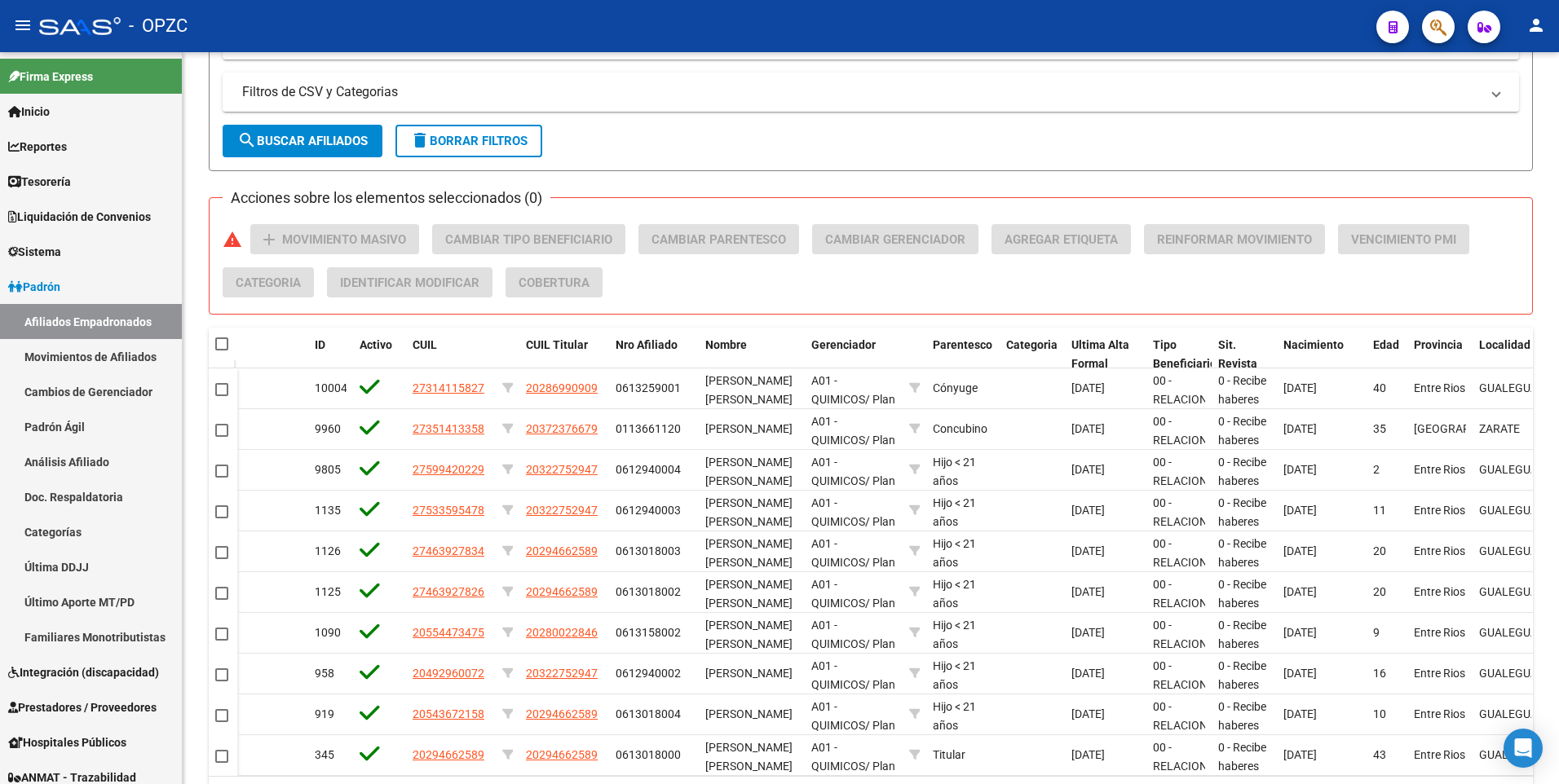
type input "[PERSON_NAME]"
